Goal: Navigation & Orientation: Find specific page/section

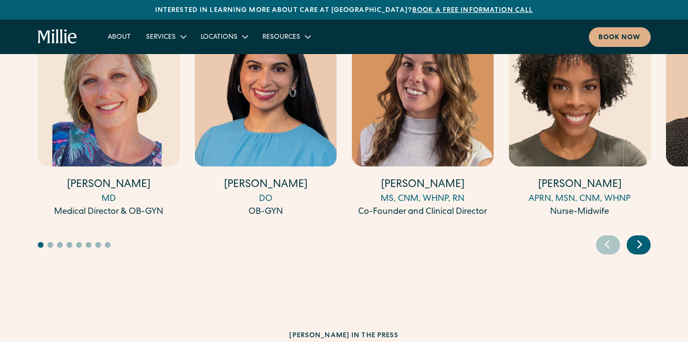
scroll to position [2610, 0]
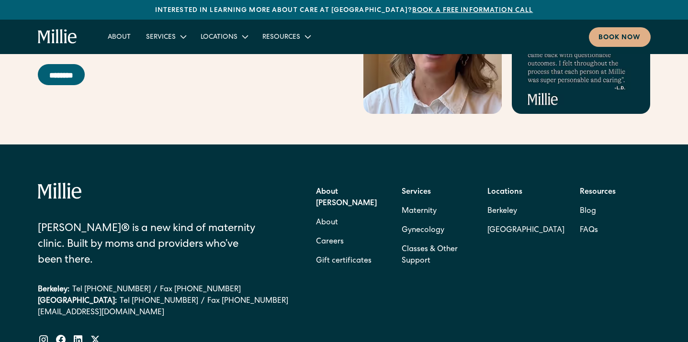
scroll to position [3959, 0]
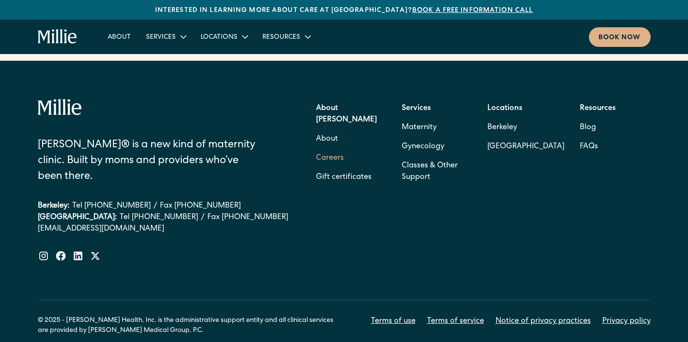
click at [340, 149] on link "Careers" at bounding box center [330, 158] width 28 height 19
